Goal: Find specific page/section: Find specific page/section

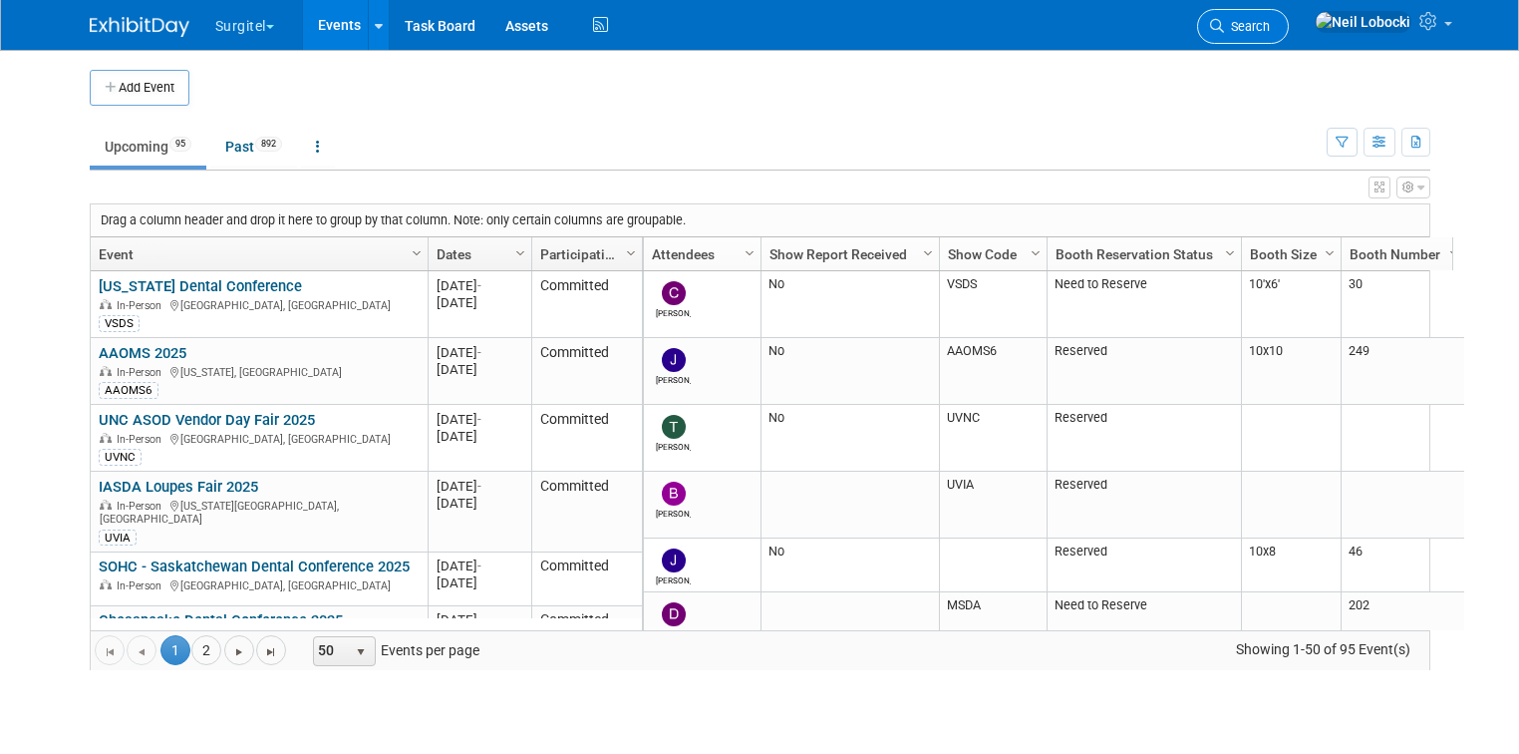
click at [1270, 32] on span "Search" at bounding box center [1247, 26] width 46 height 15
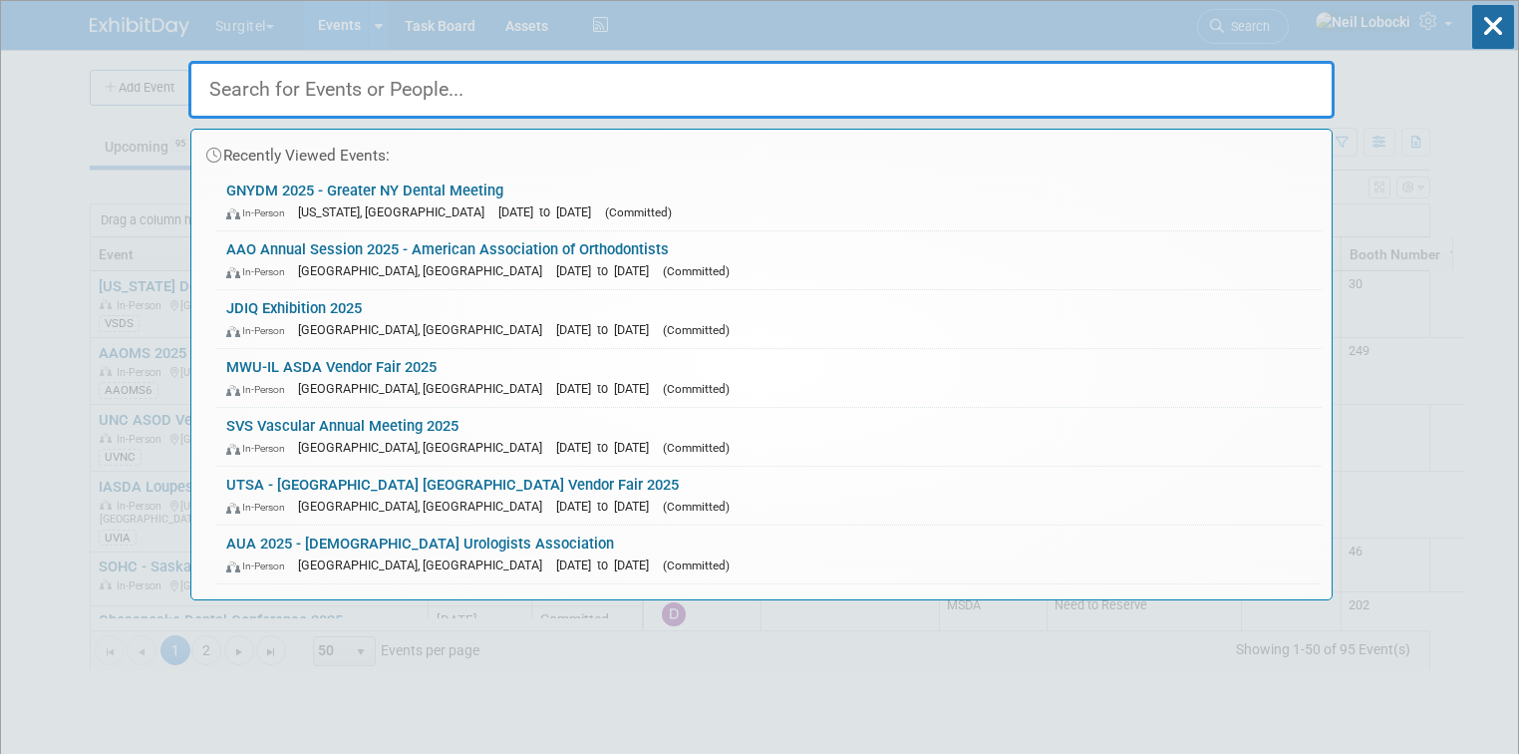
click at [814, 92] on input "text" at bounding box center [761, 90] width 1147 height 58
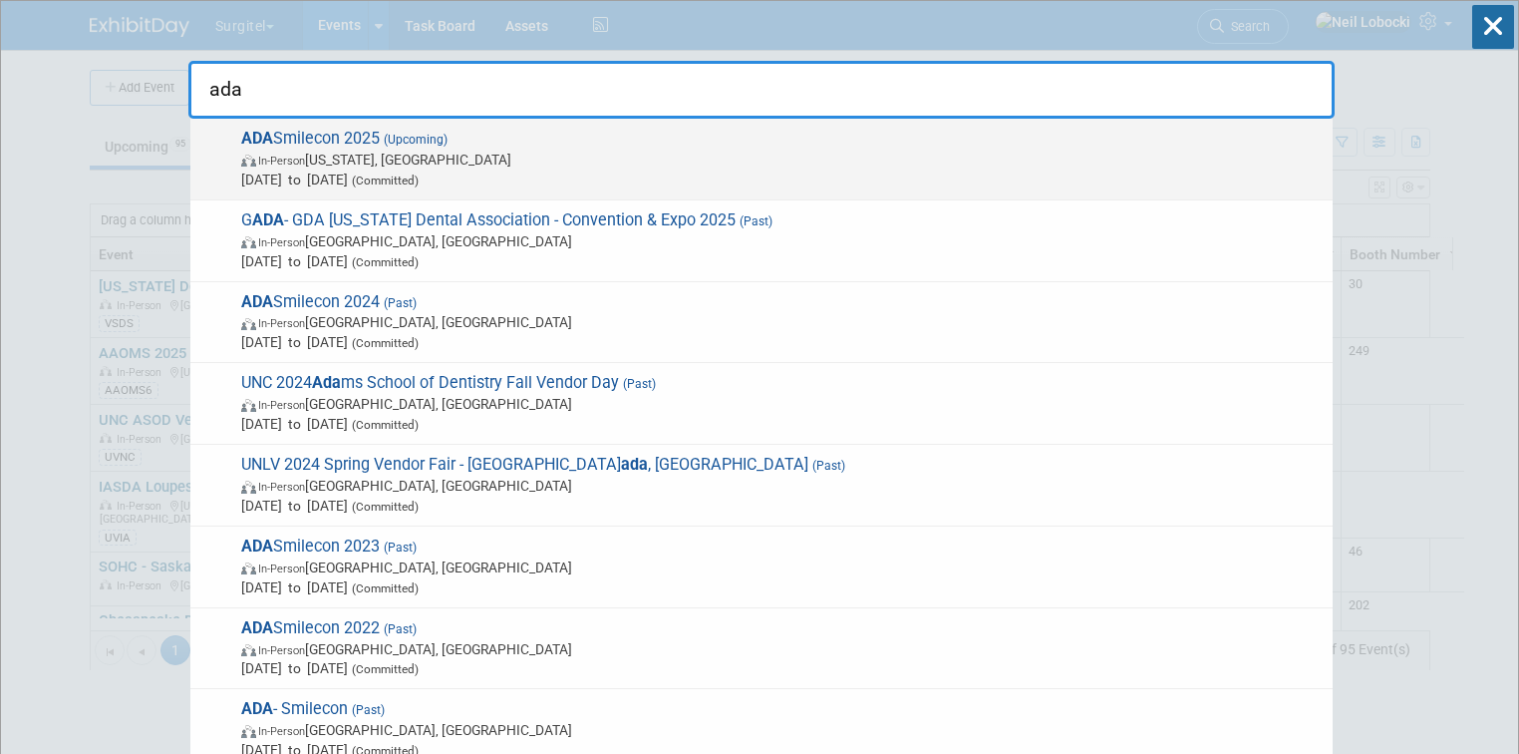
type input "ada"
click at [538, 169] on span "[DATE] to [DATE] (Committed)" at bounding box center [782, 179] width 1082 height 20
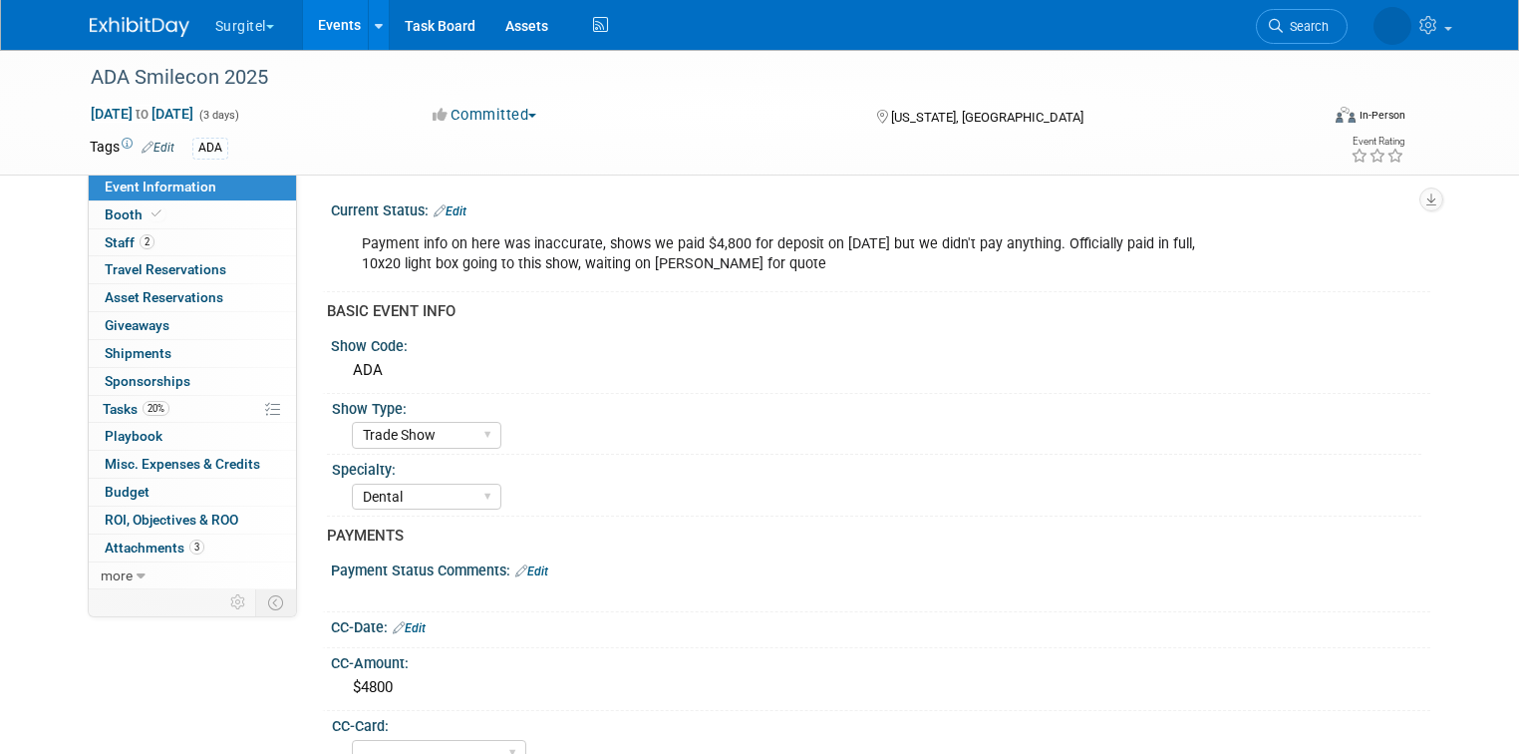
select select "Trade Show"
select select "Dental"
select select "No"
